Goal: Navigation & Orientation: Find specific page/section

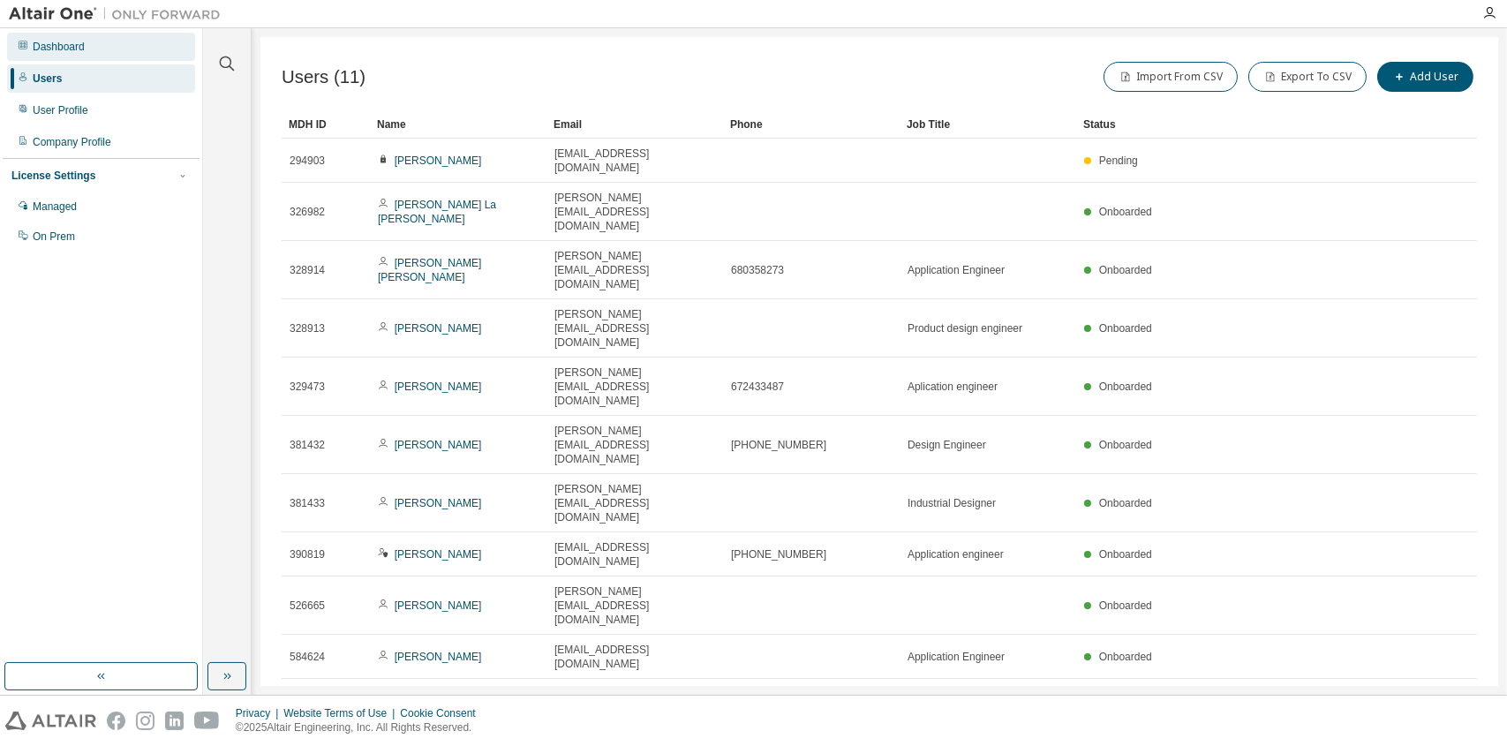
click at [87, 52] on div "Dashboard" at bounding box center [101, 47] width 188 height 28
